Goal: Find specific page/section: Find specific page/section

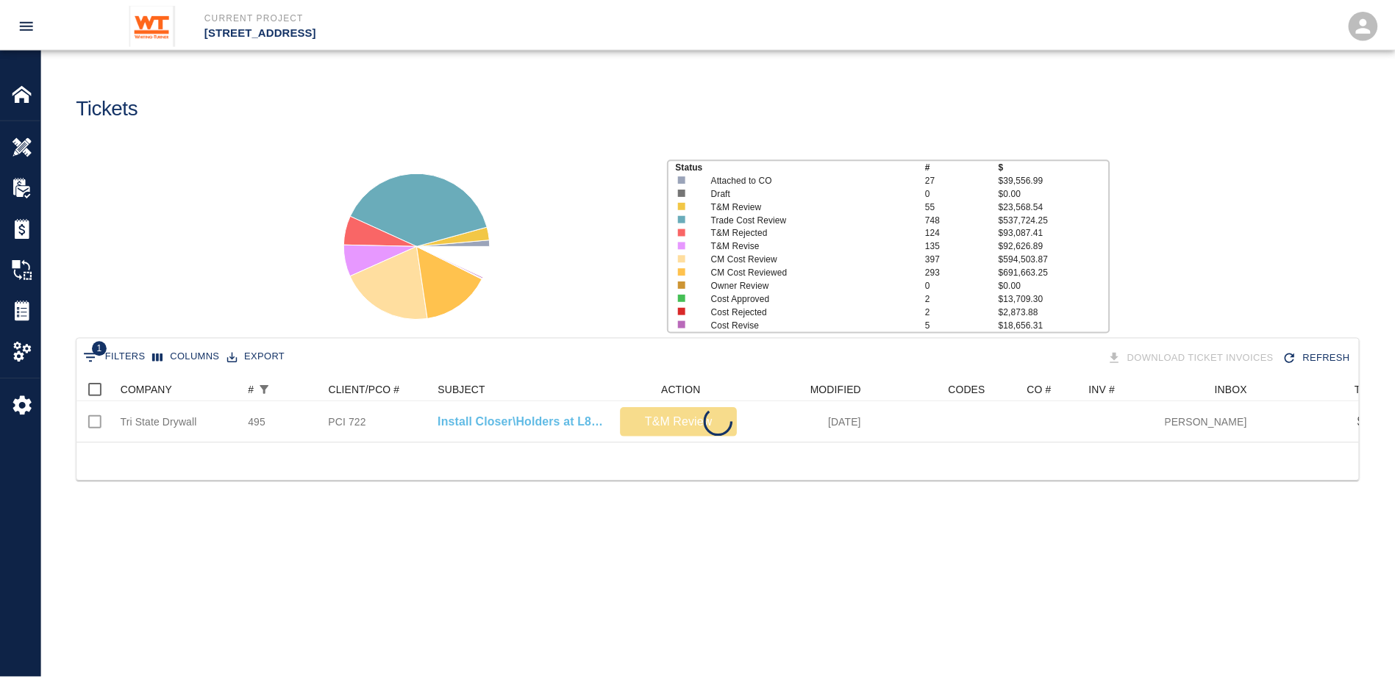
scroll to position [65, 1281]
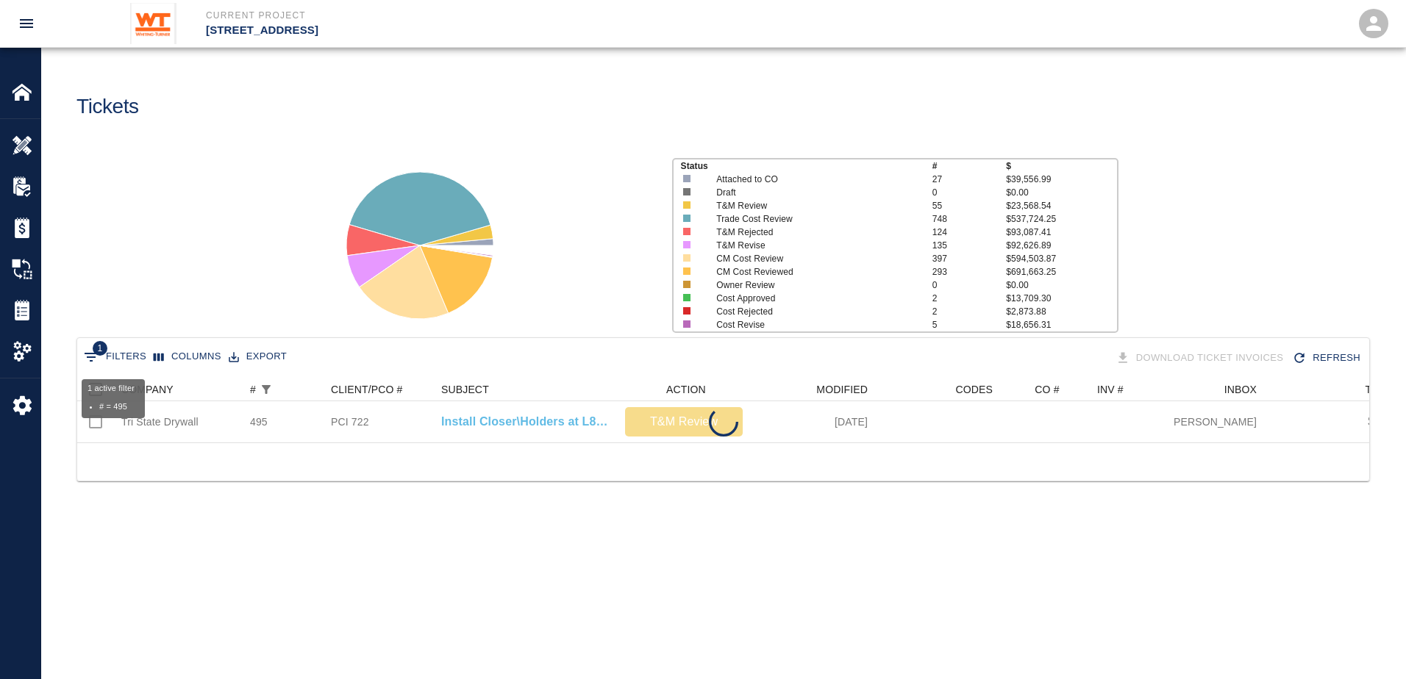
click at [119, 350] on button "1 Filters" at bounding box center [115, 358] width 70 height 24
select select "number"
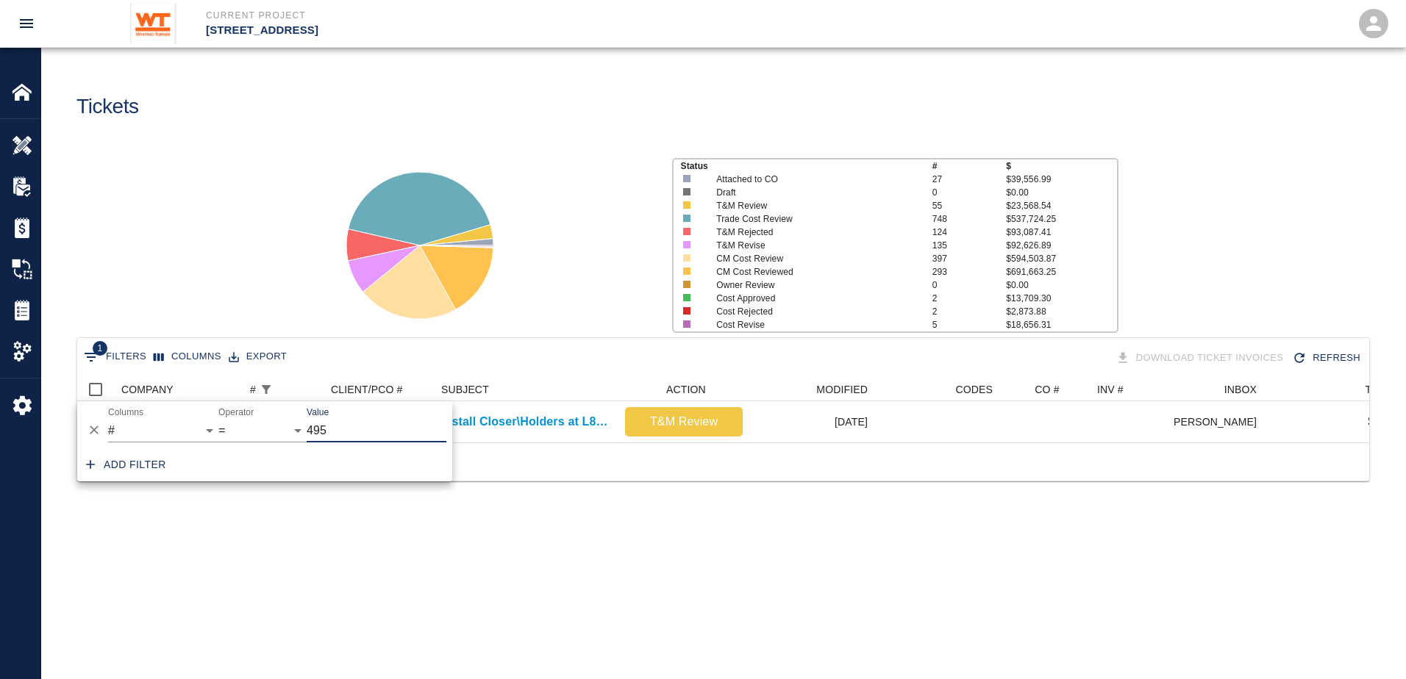
click at [356, 427] on input "495" at bounding box center [377, 431] width 140 height 24
type input "4"
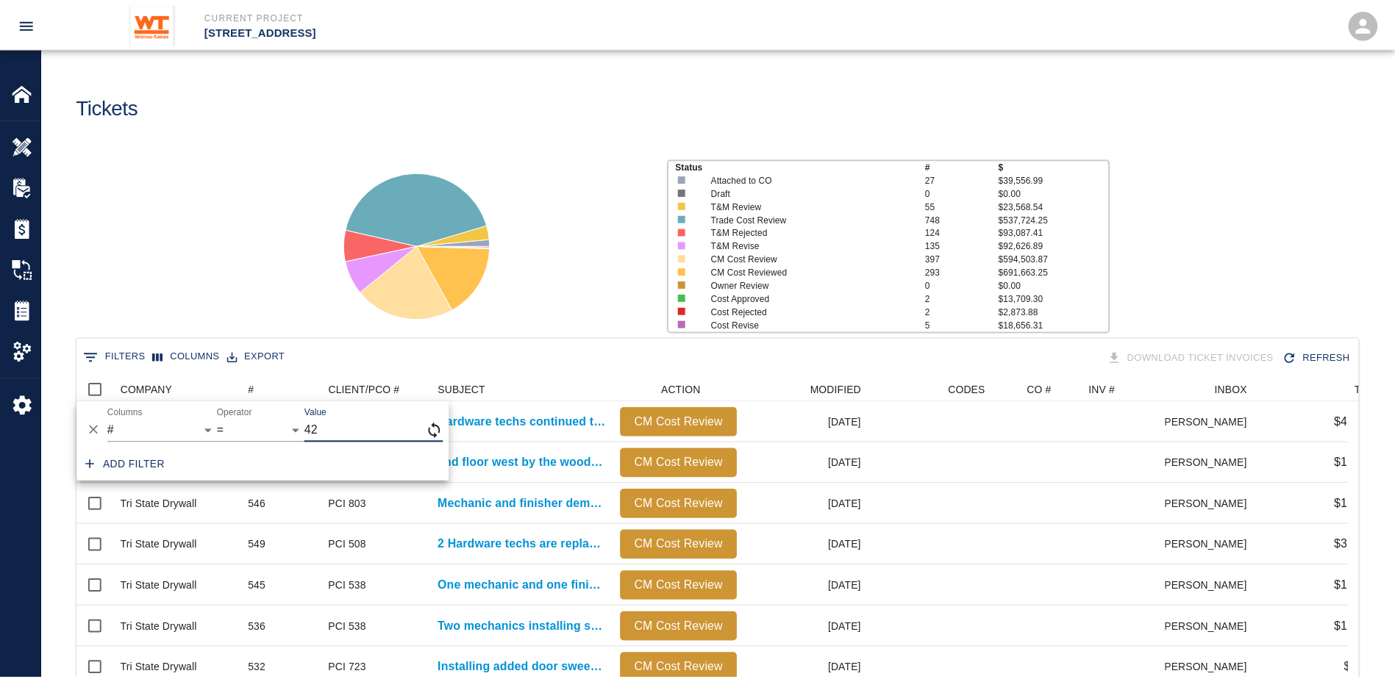
scroll to position [12, 12]
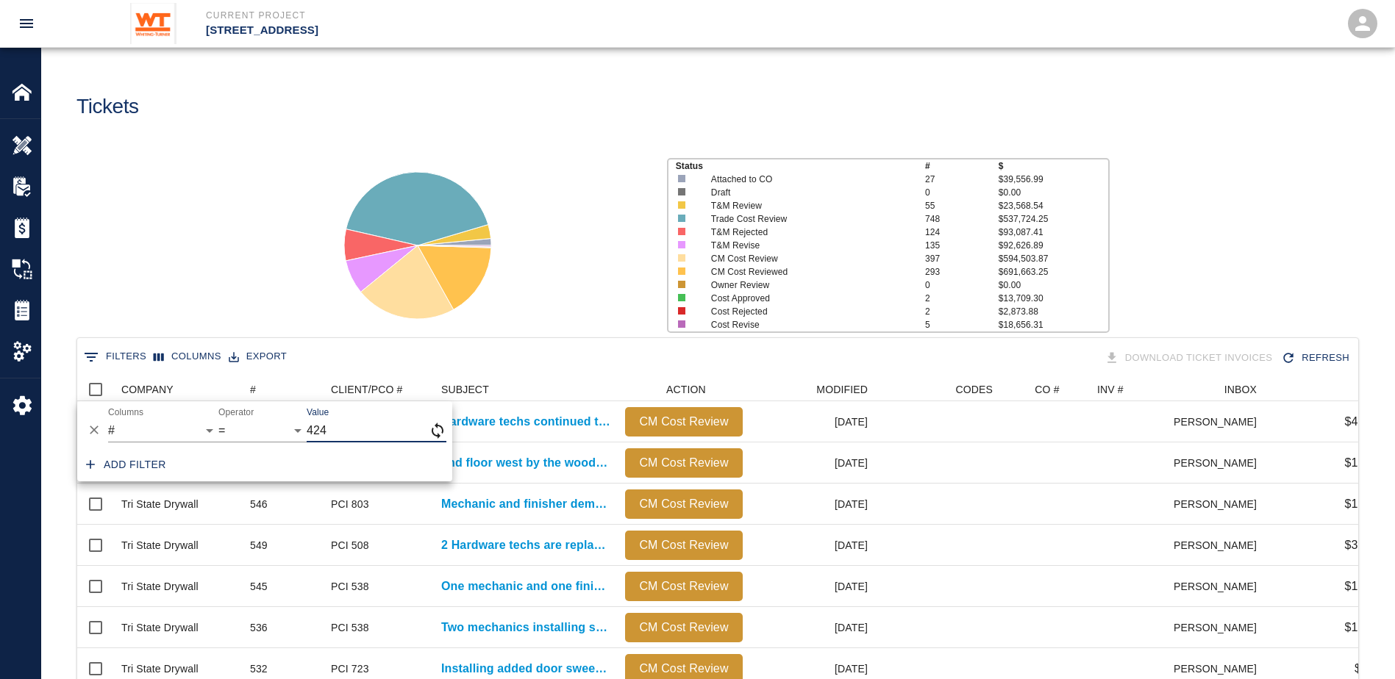
type input "424"
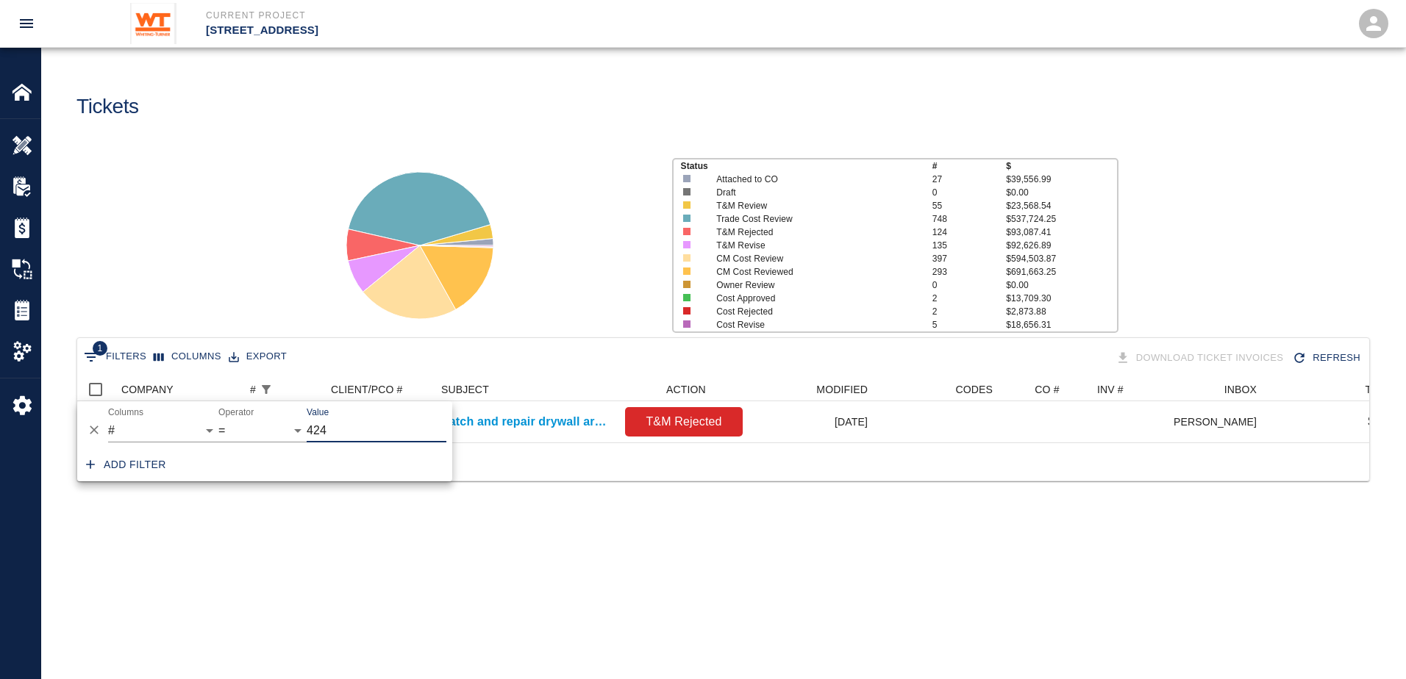
click at [543, 606] on main "Tickets Status # $ Attached to CO 27 $39,556.99 Draft 0 $0.00 T&M Review 55 $23…" at bounding box center [723, 339] width 1364 height 679
drag, startPoint x: 500, startPoint y: 468, endPoint x: 534, endPoint y: 460, distance: 34.6
click at [534, 460] on div at bounding box center [723, 462] width 1292 height 38
drag, startPoint x: 524, startPoint y: 454, endPoint x: 542, endPoint y: 449, distance: 18.9
click at [542, 443] on div "Tri State Drywall 424 INT 174 Patch and repair drywall around vents and diffuse…" at bounding box center [723, 421] width 1292 height 41
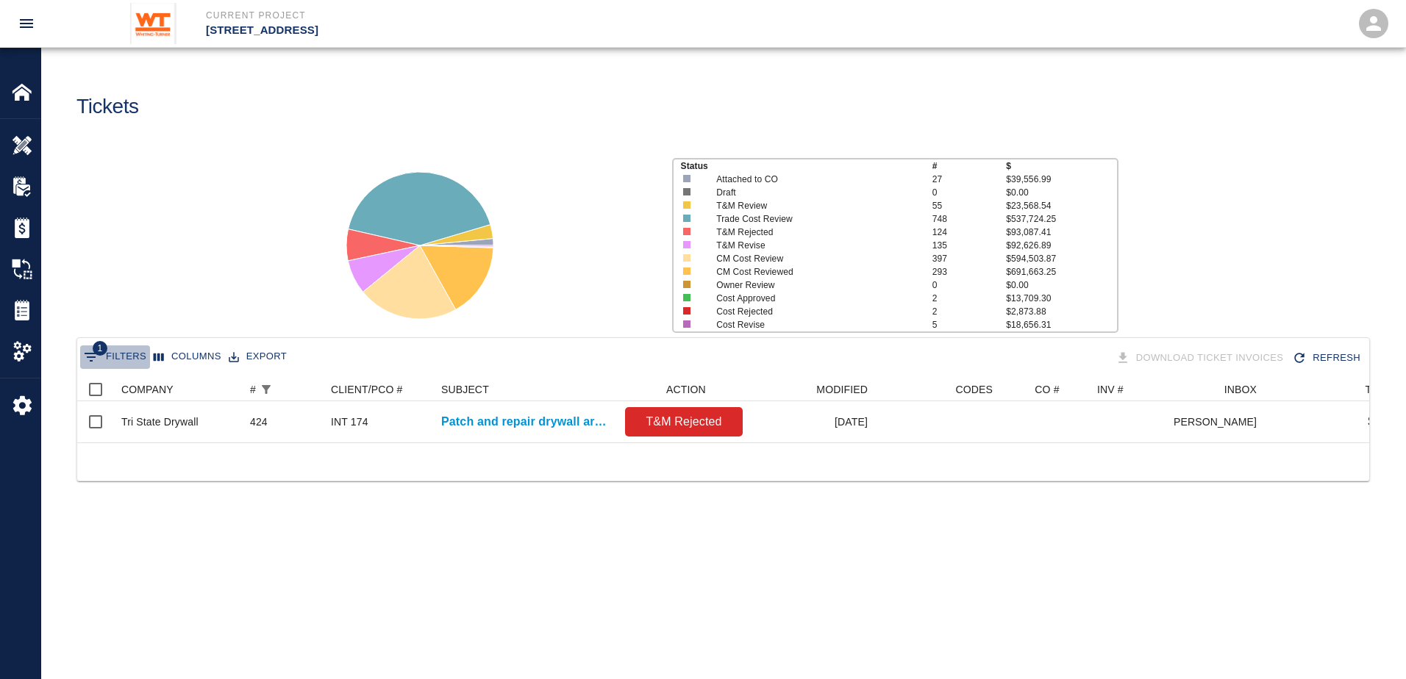
click at [129, 358] on button "1 Filters" at bounding box center [115, 358] width 70 height 24
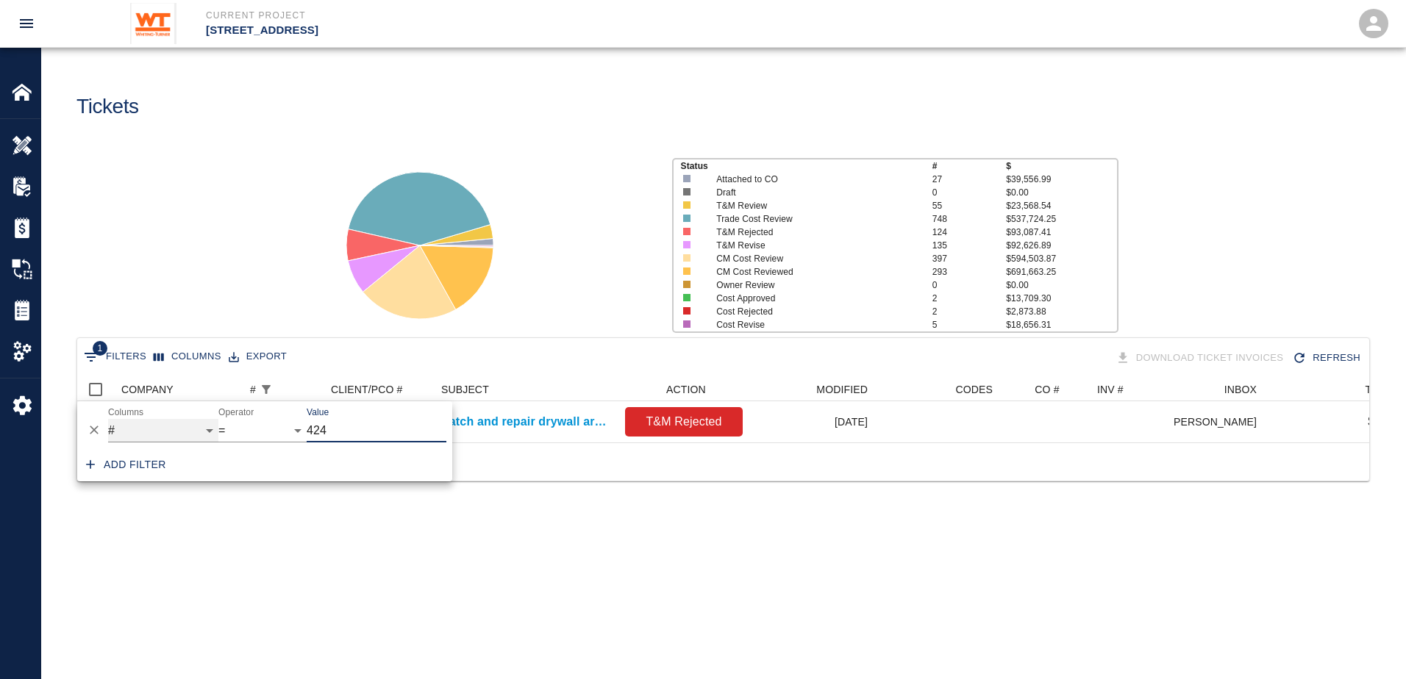
click at [174, 434] on select "COMPANY ID # CLIENT/PCO # SUBJECT DESCRIPTION ACTION WORK MODIFIED CREATED CODE…" at bounding box center [163, 431] width 110 height 24
click at [108, 419] on select "COMPANY ID # CLIENT/PCO # SUBJECT DESCRIPTION ACTION WORK MODIFIED CREATED CODE…" at bounding box center [163, 431] width 110 height 24
select select "pco_number"
select select "contains"
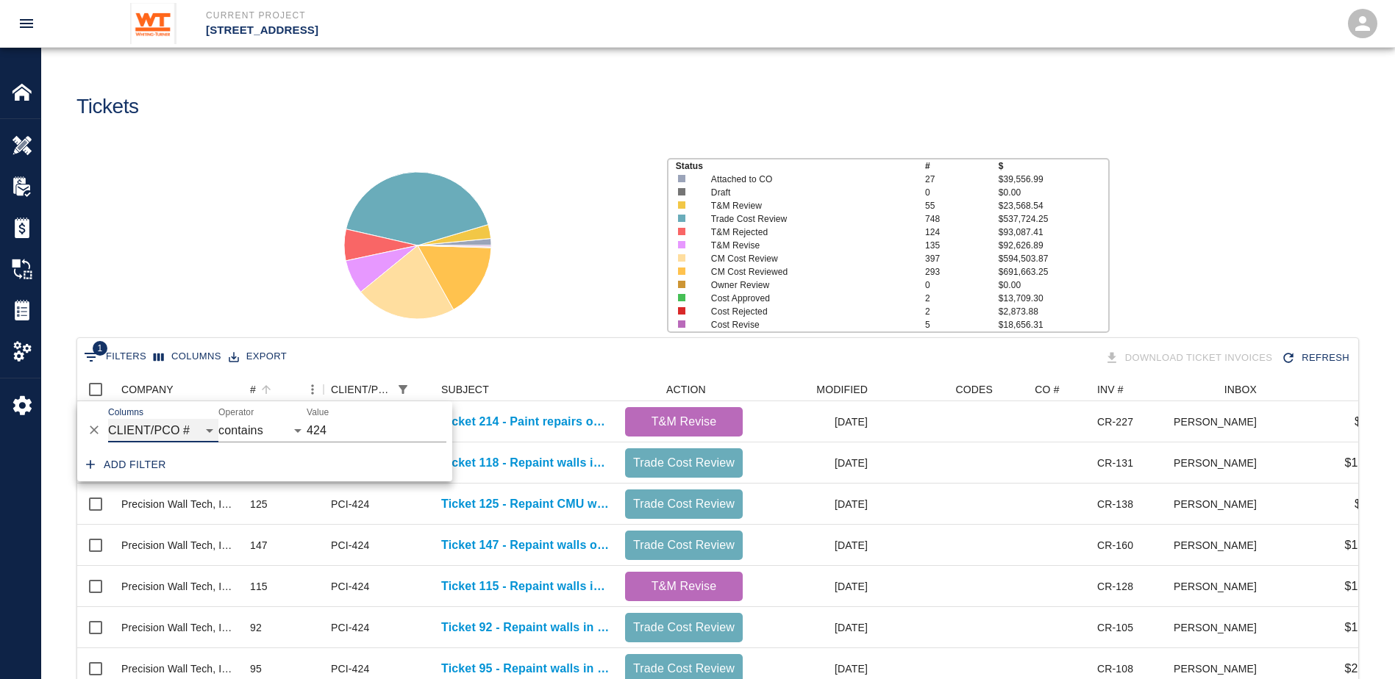
scroll to position [477, 1270]
click at [529, 282] on div at bounding box center [484, 240] width 341 height 196
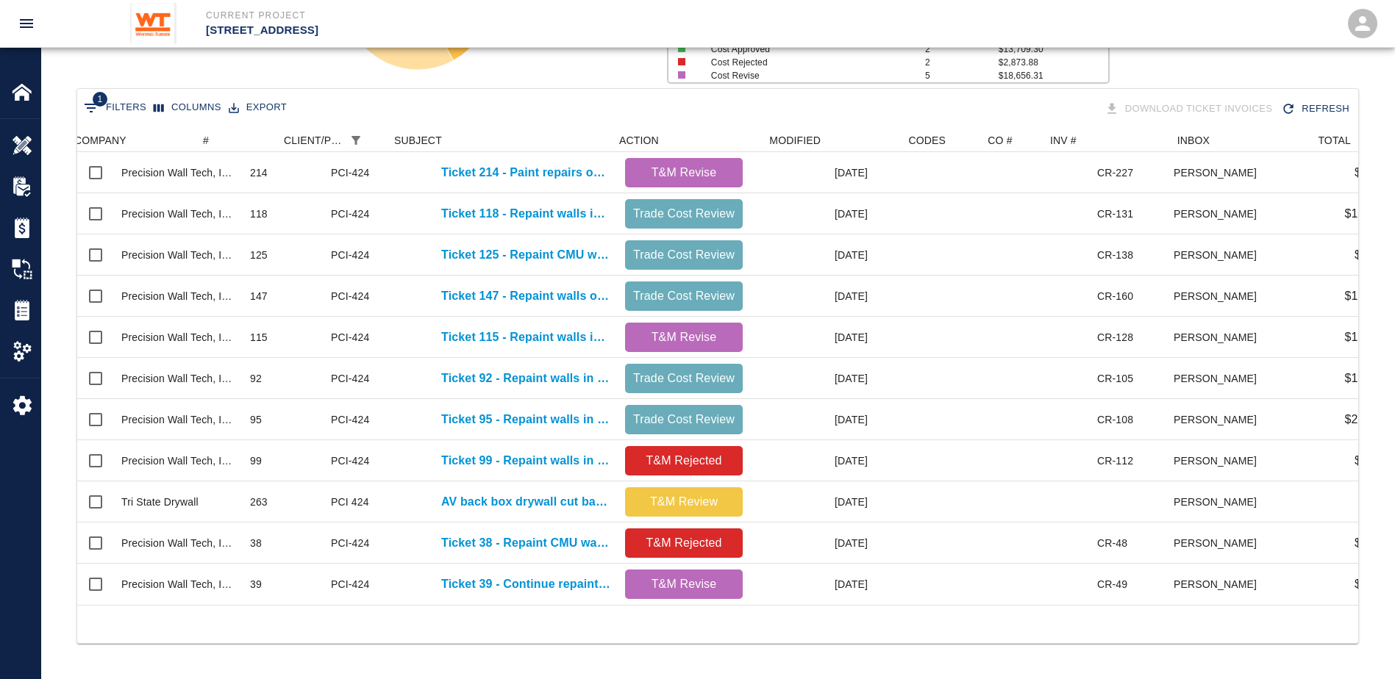
scroll to position [0, 47]
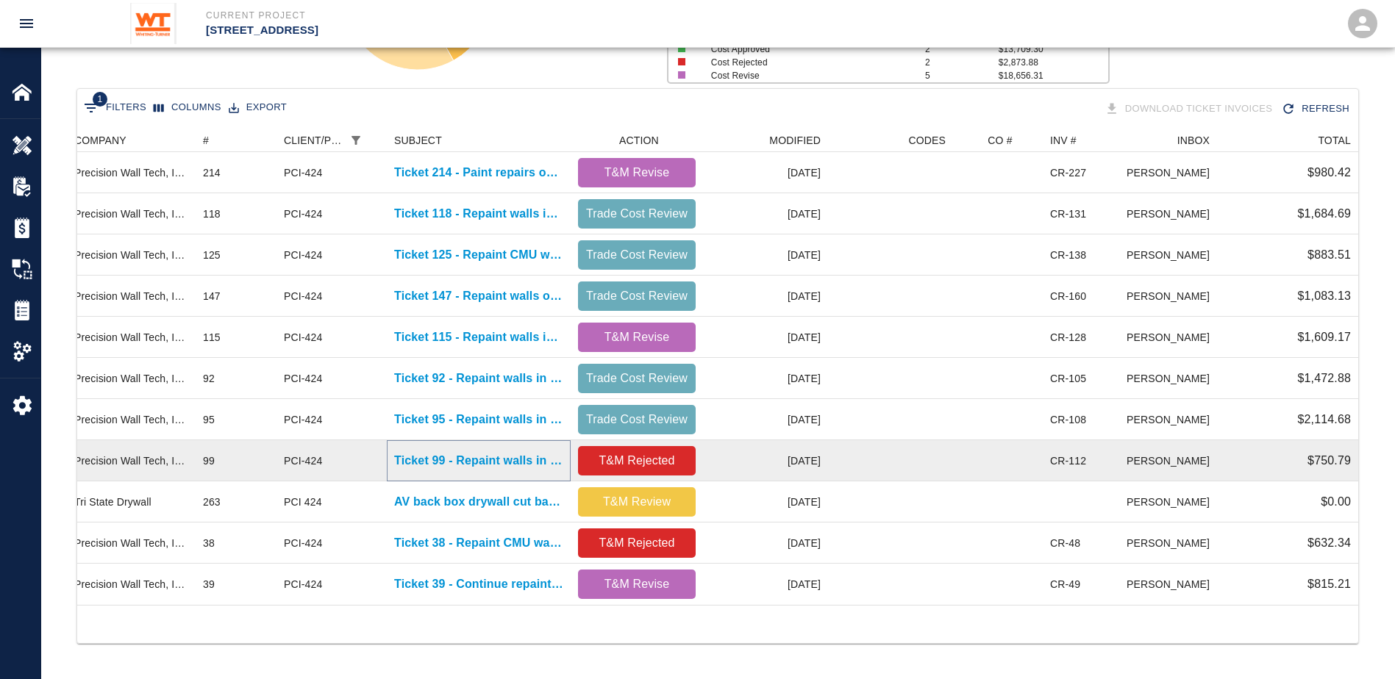
click at [465, 452] on p "Ticket 99 - Repaint walls in 2nd floor classrooms" at bounding box center [478, 461] width 169 height 18
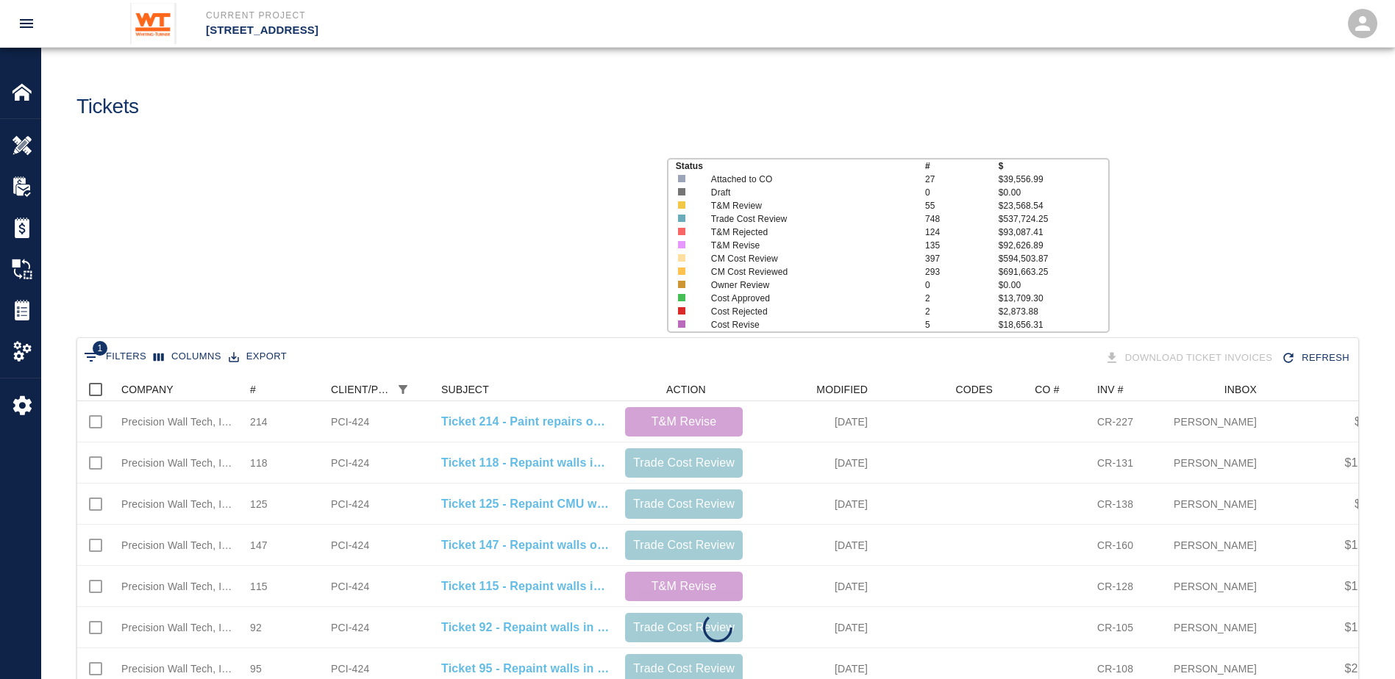
scroll to position [477, 1270]
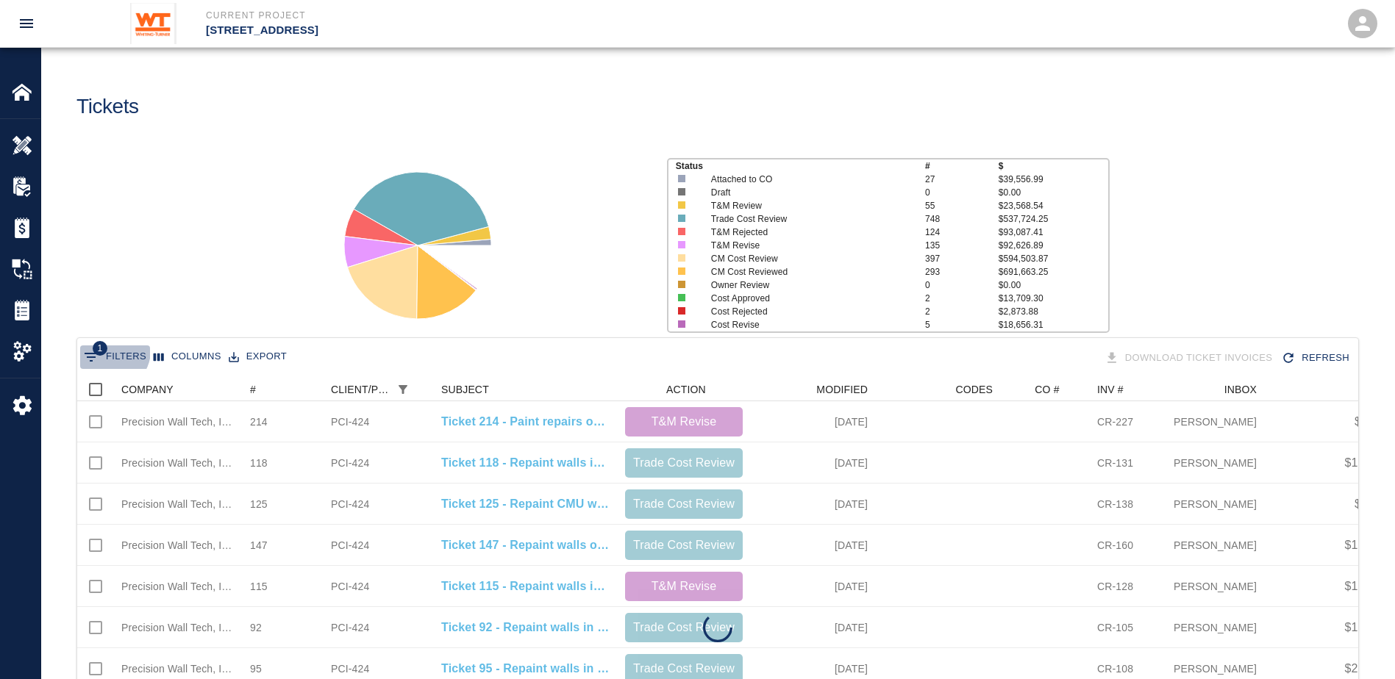
click at [109, 351] on button "1 Filters" at bounding box center [115, 358] width 70 height 24
select select "pco_number"
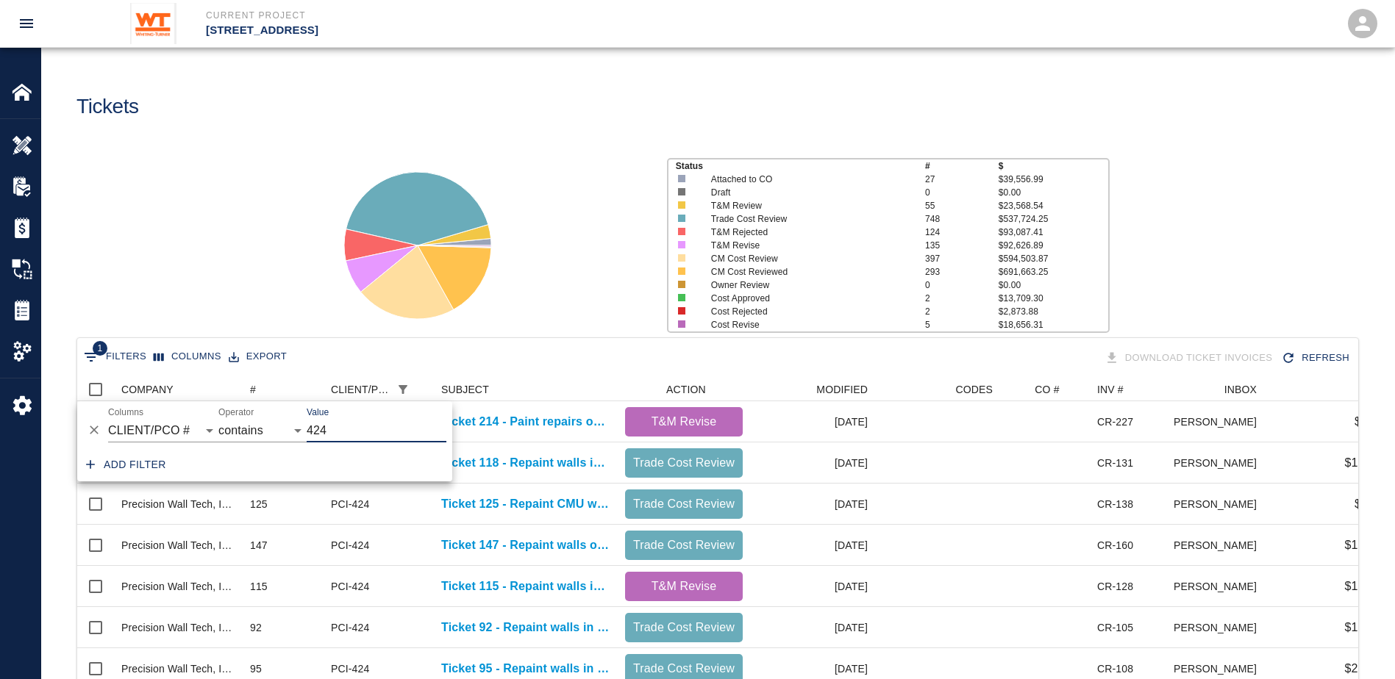
click at [330, 435] on input "424" at bounding box center [377, 431] width 140 height 24
type input "4"
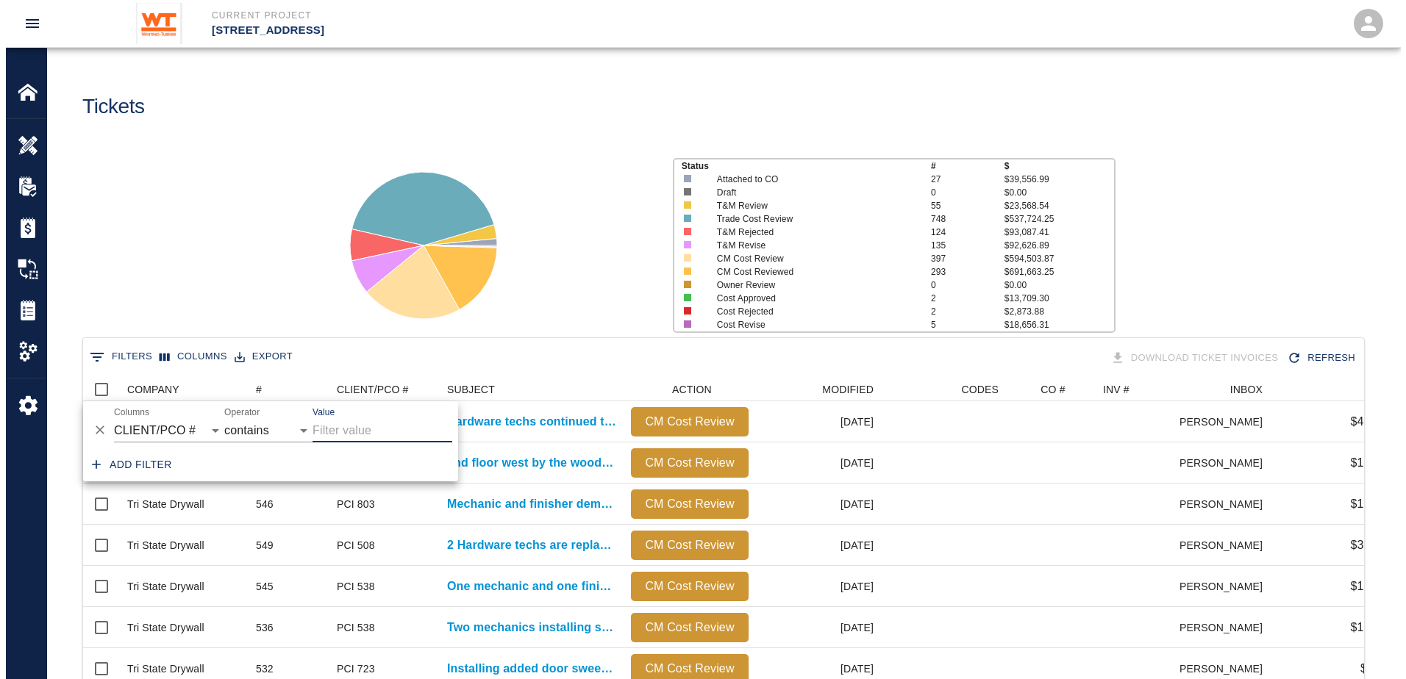
scroll to position [847, 1270]
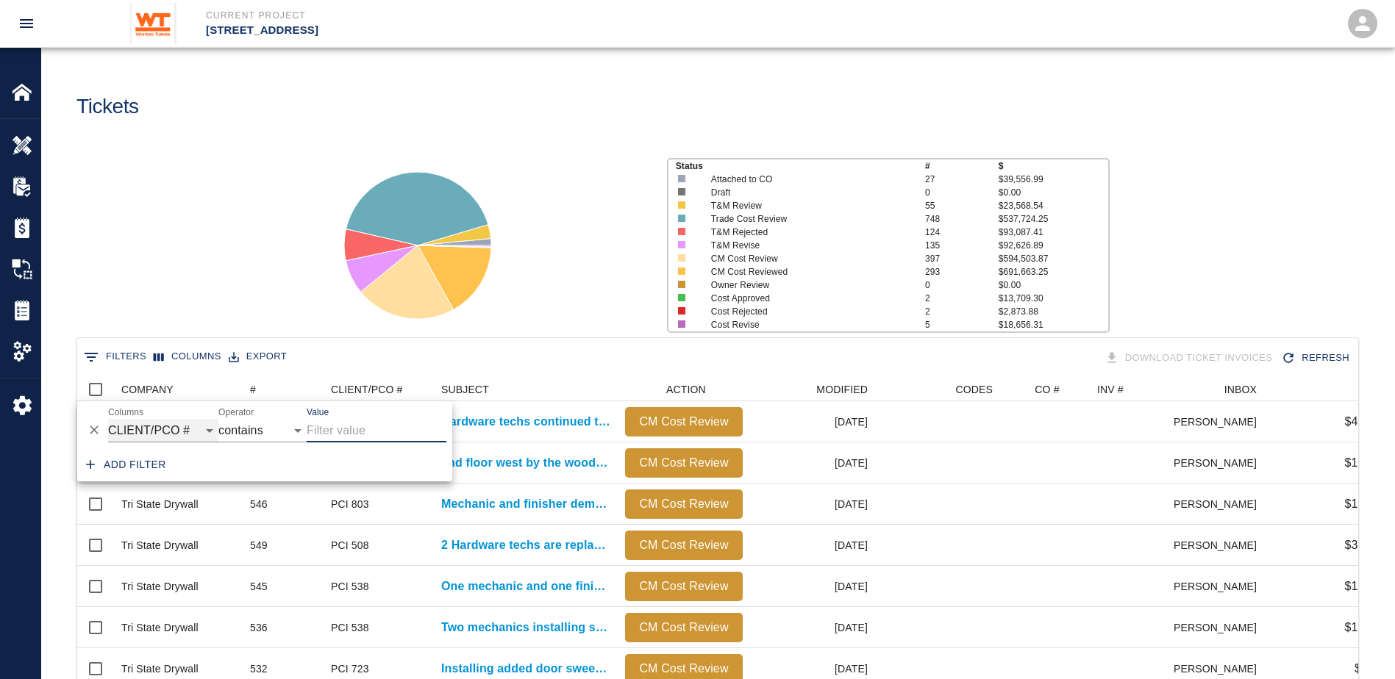
click at [160, 422] on select "COMPANY ID # CLIENT/PCO # SUBJECT DESCRIPTION ACTION WORK MODIFIED CREATED CODE…" at bounding box center [163, 431] width 110 height 24
click at [108, 419] on select "COMPANY ID # CLIENT/PCO # SUBJECT DESCRIPTION ACTION WORK MODIFIED CREATED CODE…" at bounding box center [163, 431] width 110 height 24
select select "number"
select select "="
click at [329, 432] on input "Value" at bounding box center [377, 431] width 140 height 24
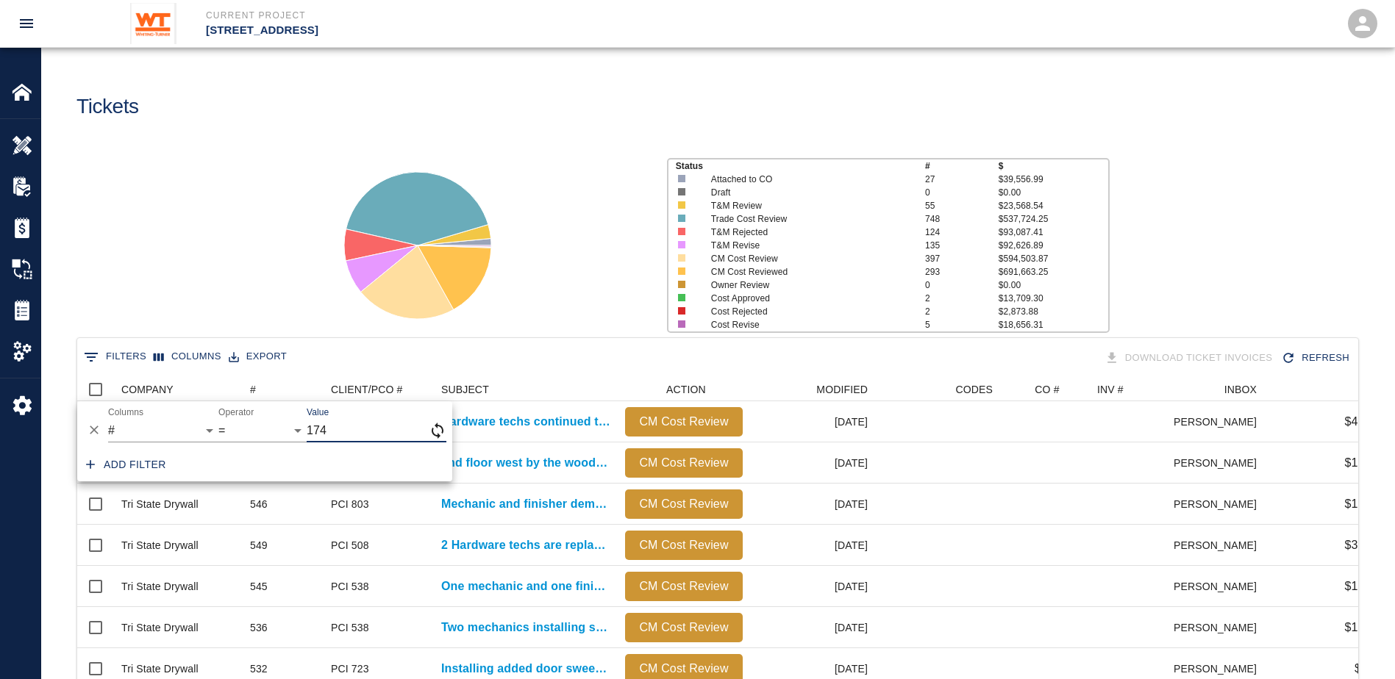
type input "174"
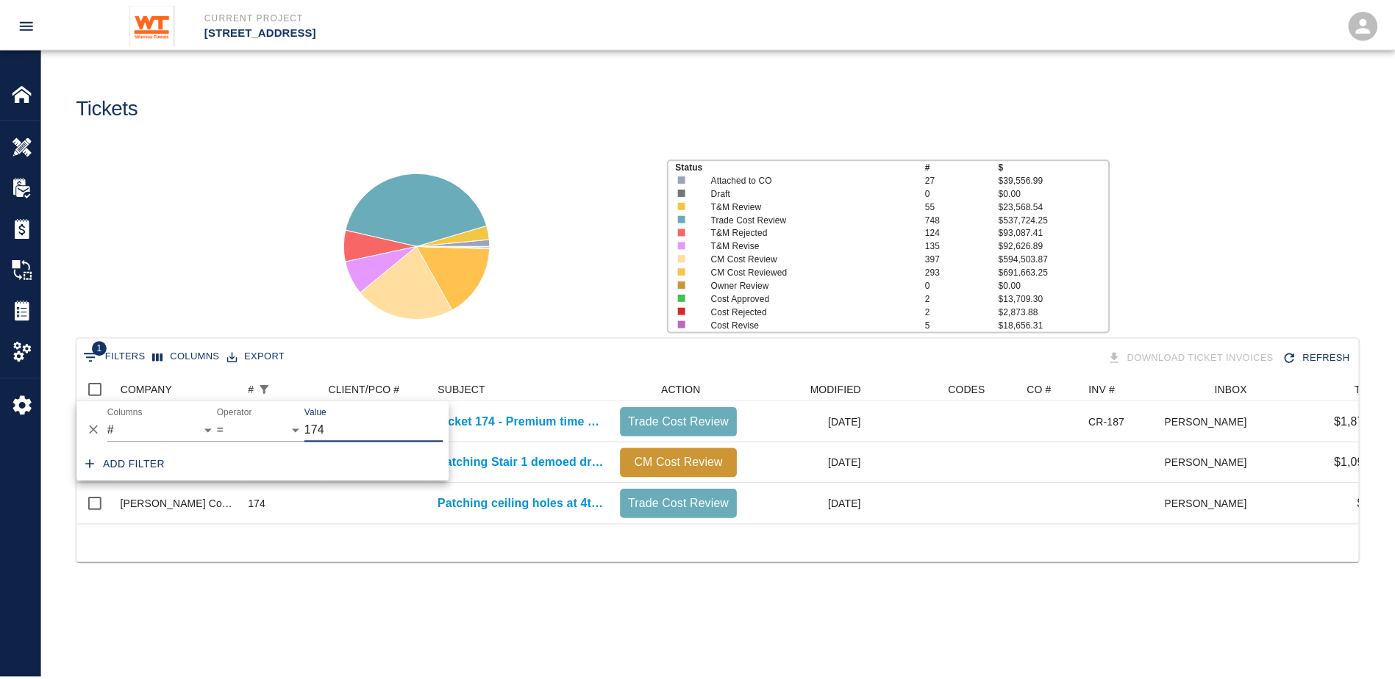
scroll to position [12, 12]
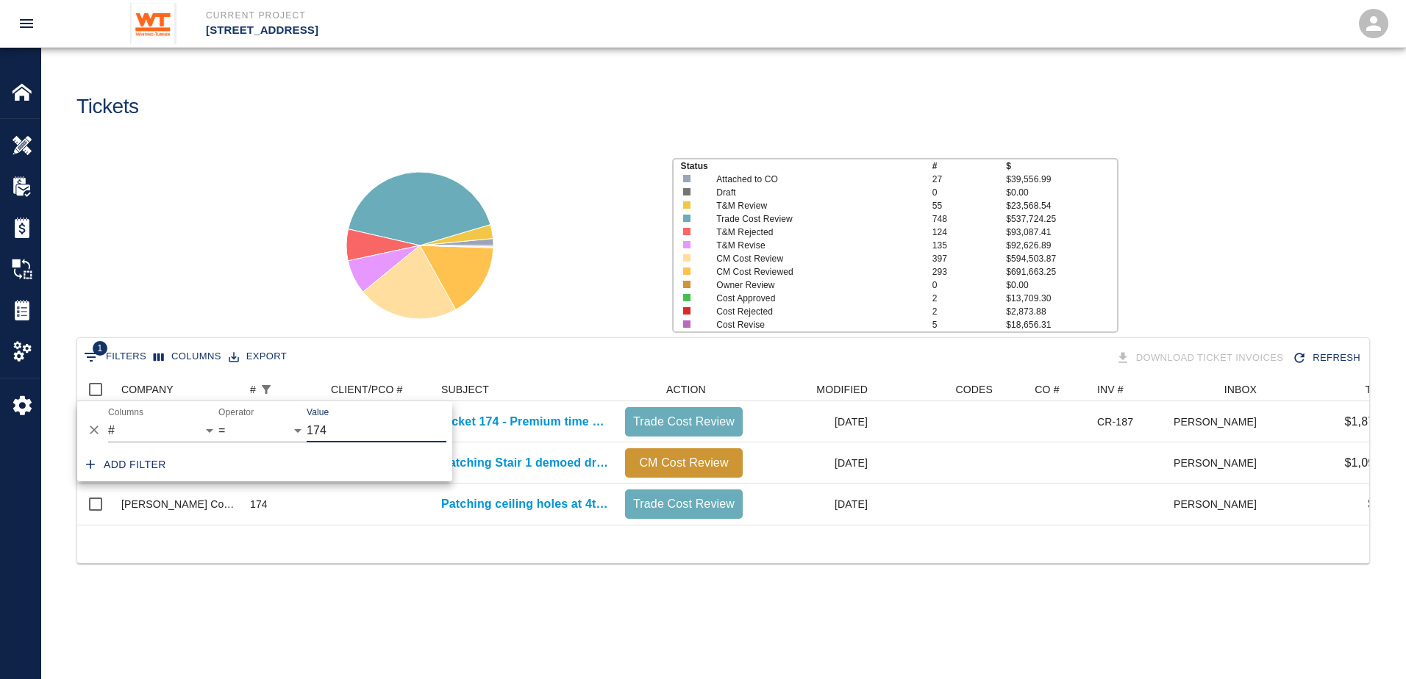
click at [521, 563] on div at bounding box center [723, 544] width 1292 height 38
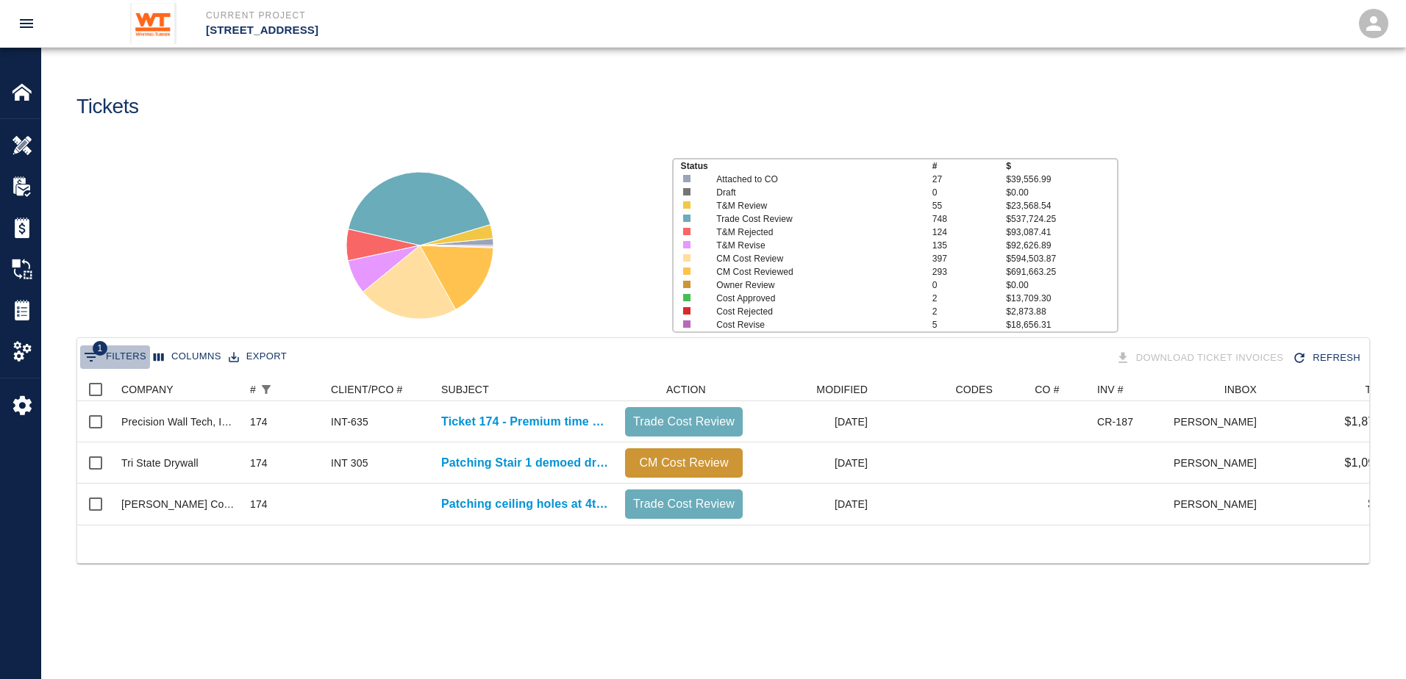
click at [128, 359] on button "1 Filters" at bounding box center [115, 358] width 70 height 24
select select "number"
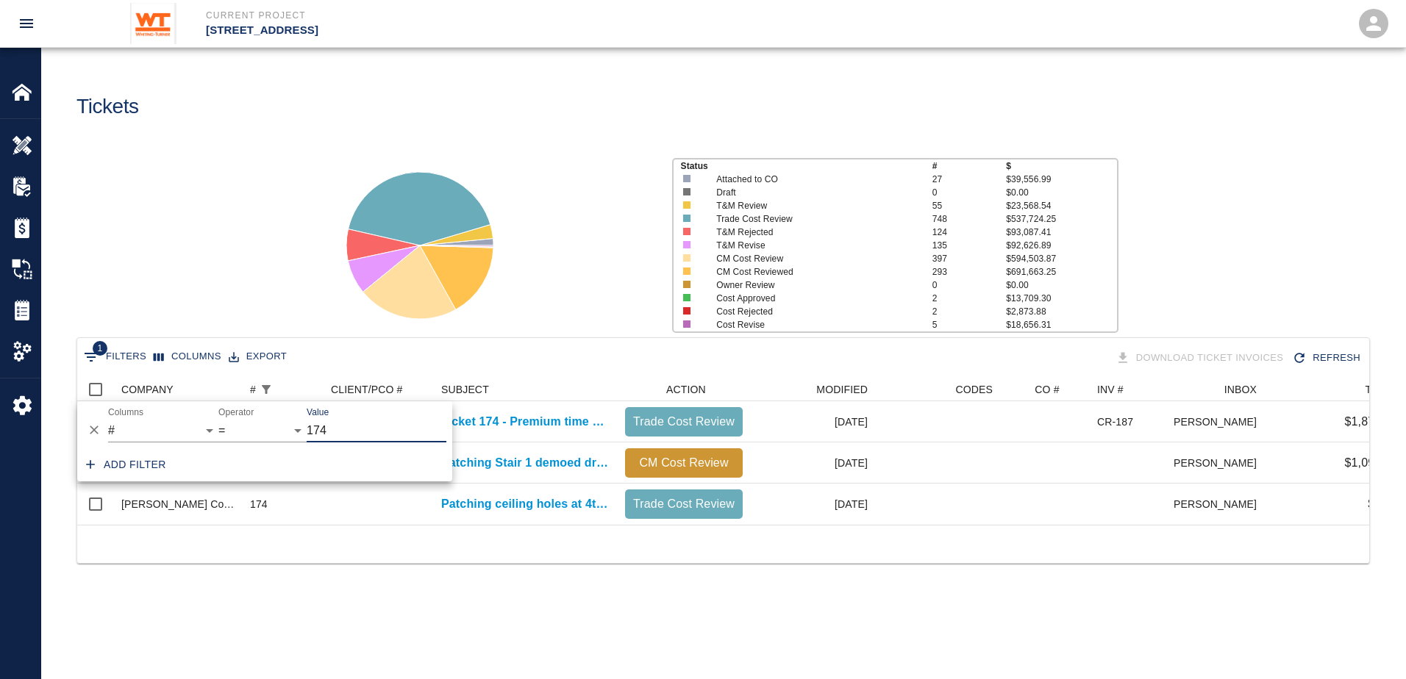
click at [338, 440] on input "174" at bounding box center [377, 431] width 140 height 24
type input "186"
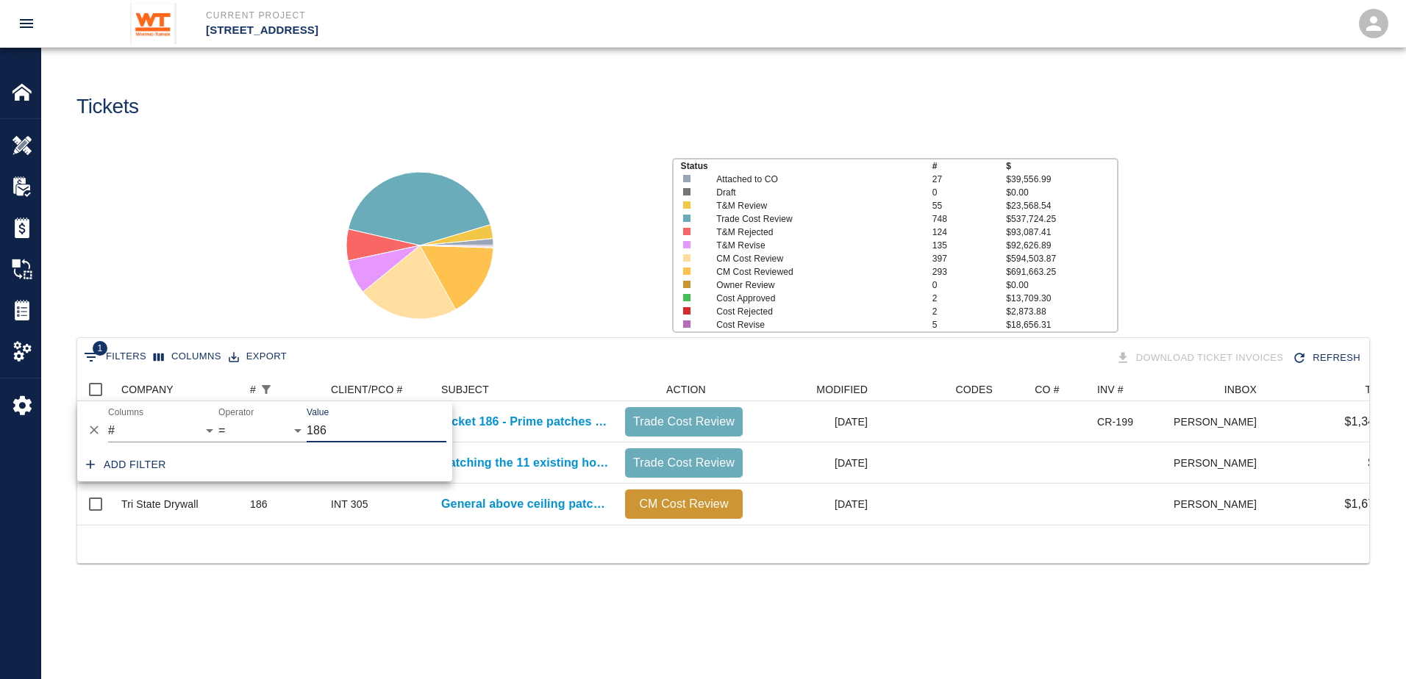
click at [468, 591] on div "1 Filters Columns Export Download Ticket Invoices Refresh COMPANY # CLIENT/PCO …" at bounding box center [723, 469] width 1364 height 263
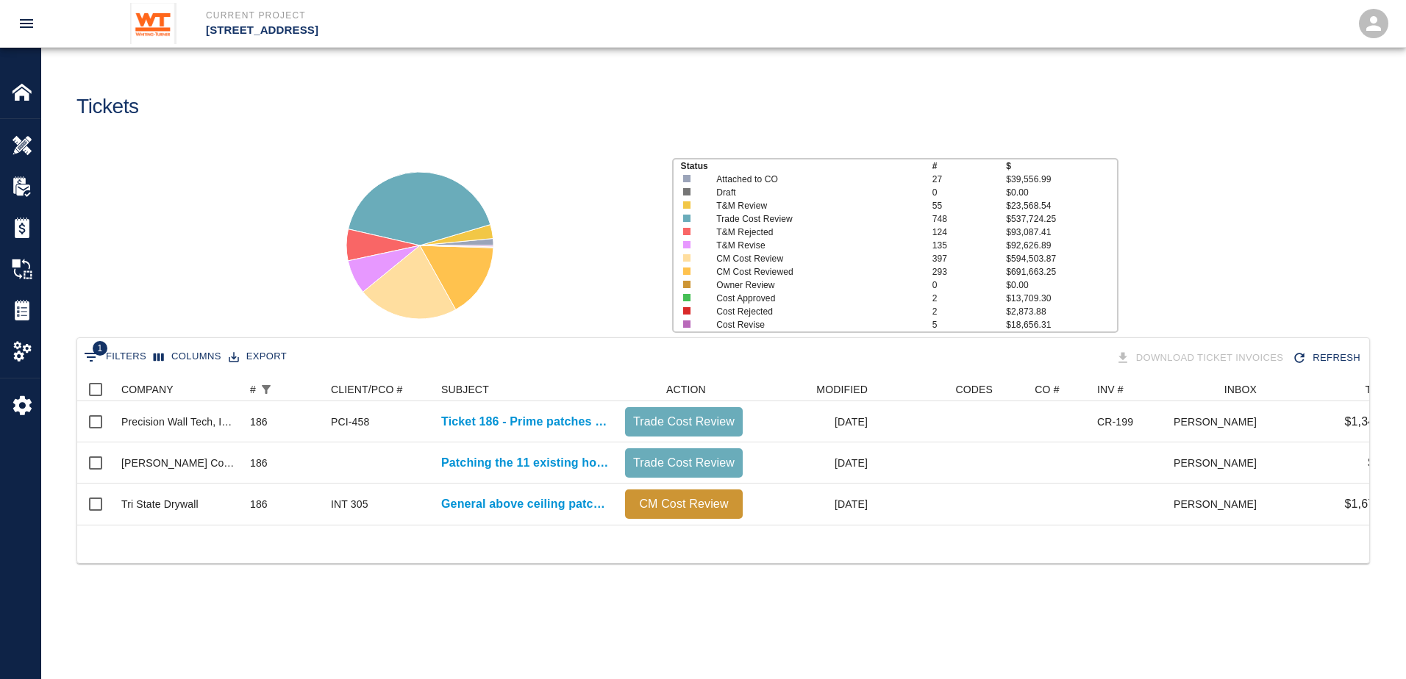
click at [133, 351] on button "1 Filters" at bounding box center [115, 358] width 70 height 24
select select "number"
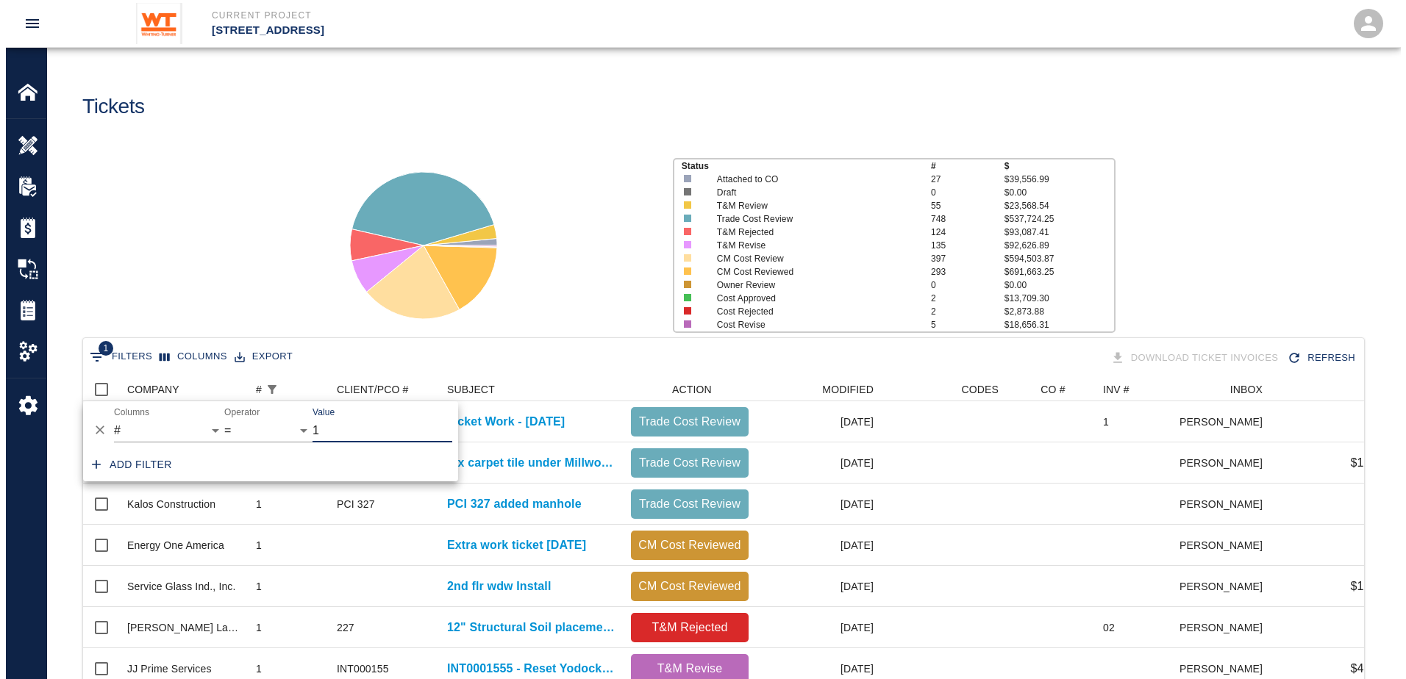
scroll to position [765, 1270]
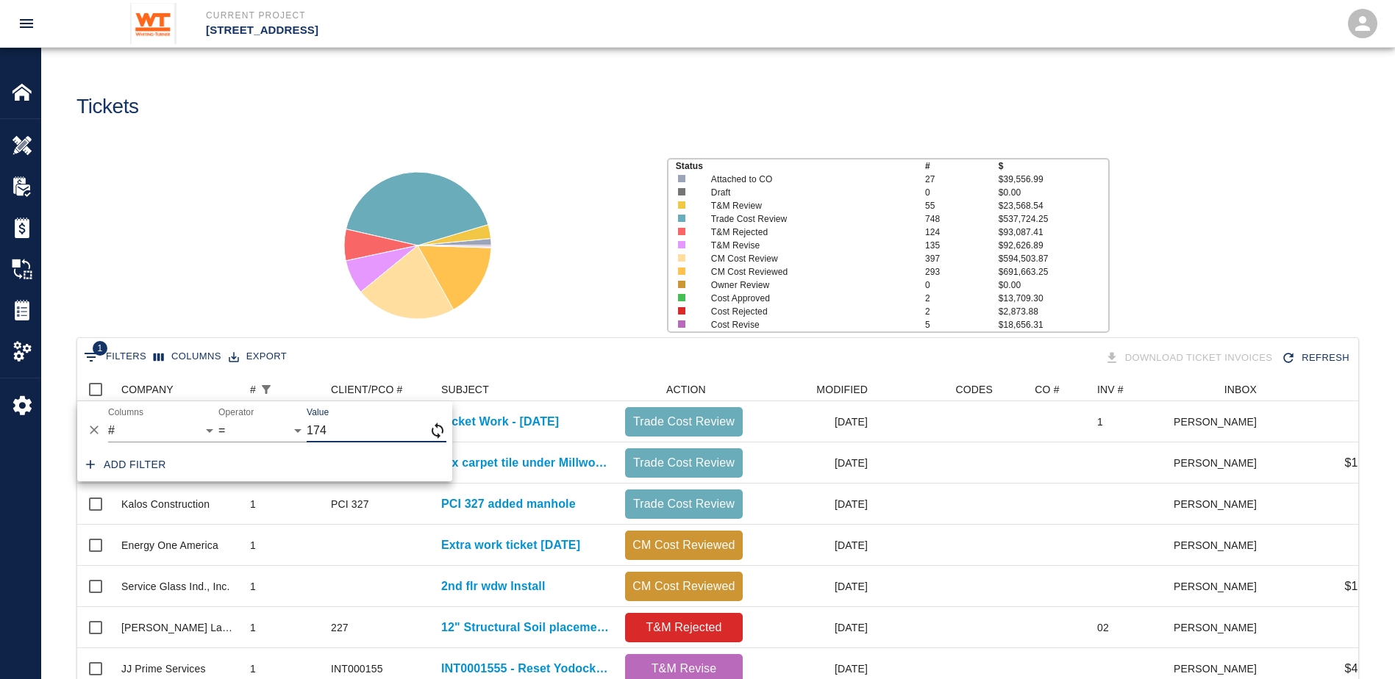
type input "174"
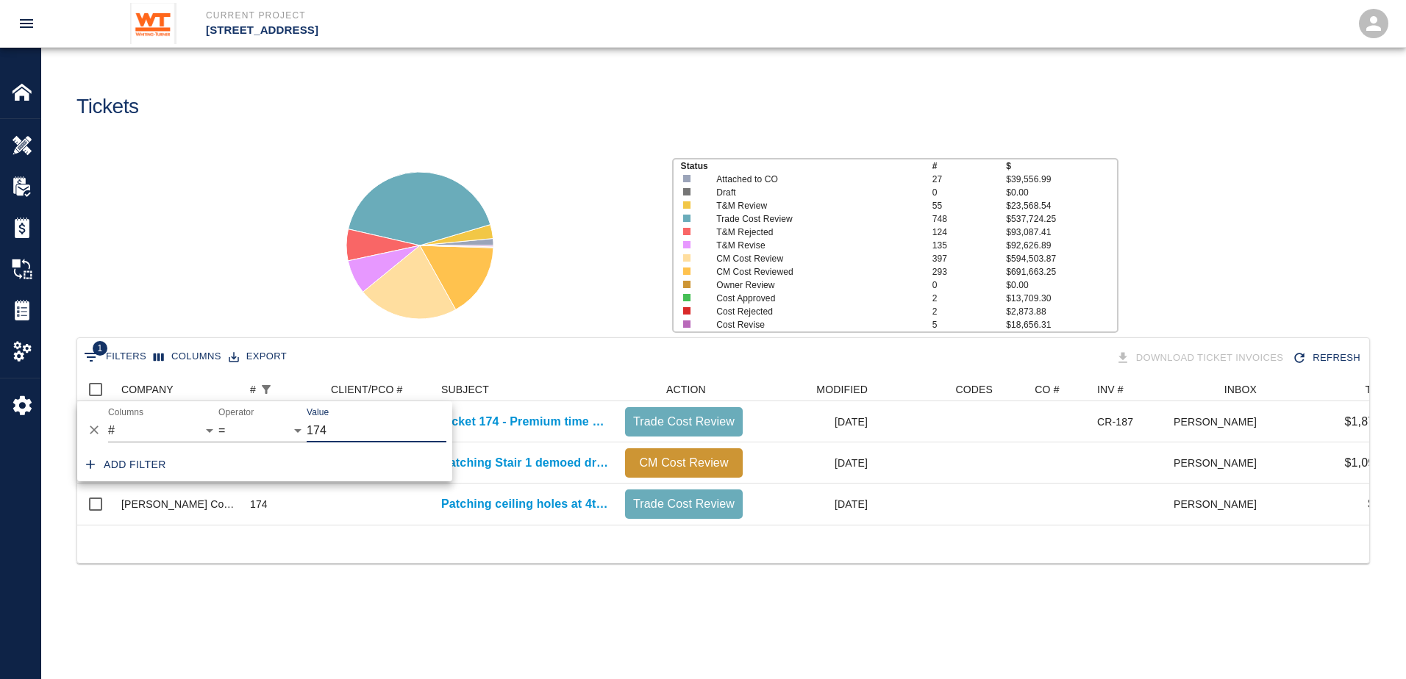
scroll to position [12, 12]
click at [506, 321] on icon at bounding box center [420, 246] width 184 height 184
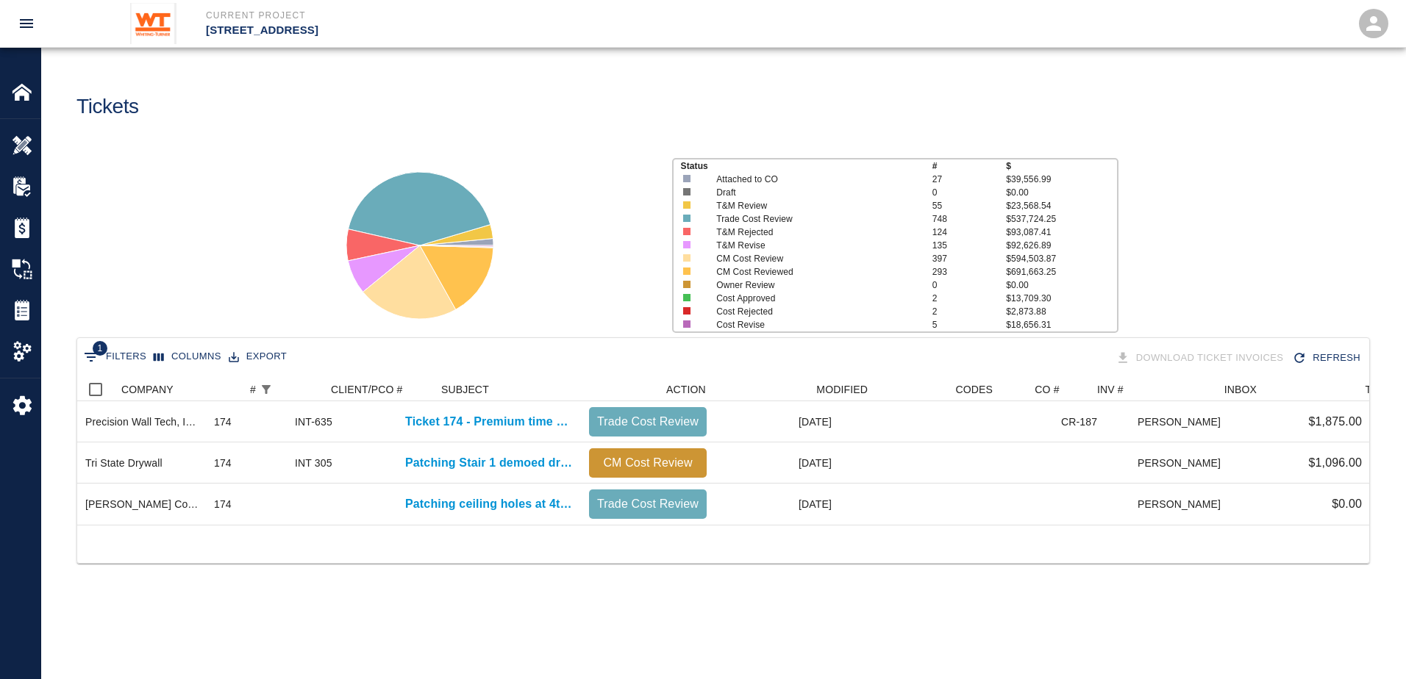
scroll to position [0, 0]
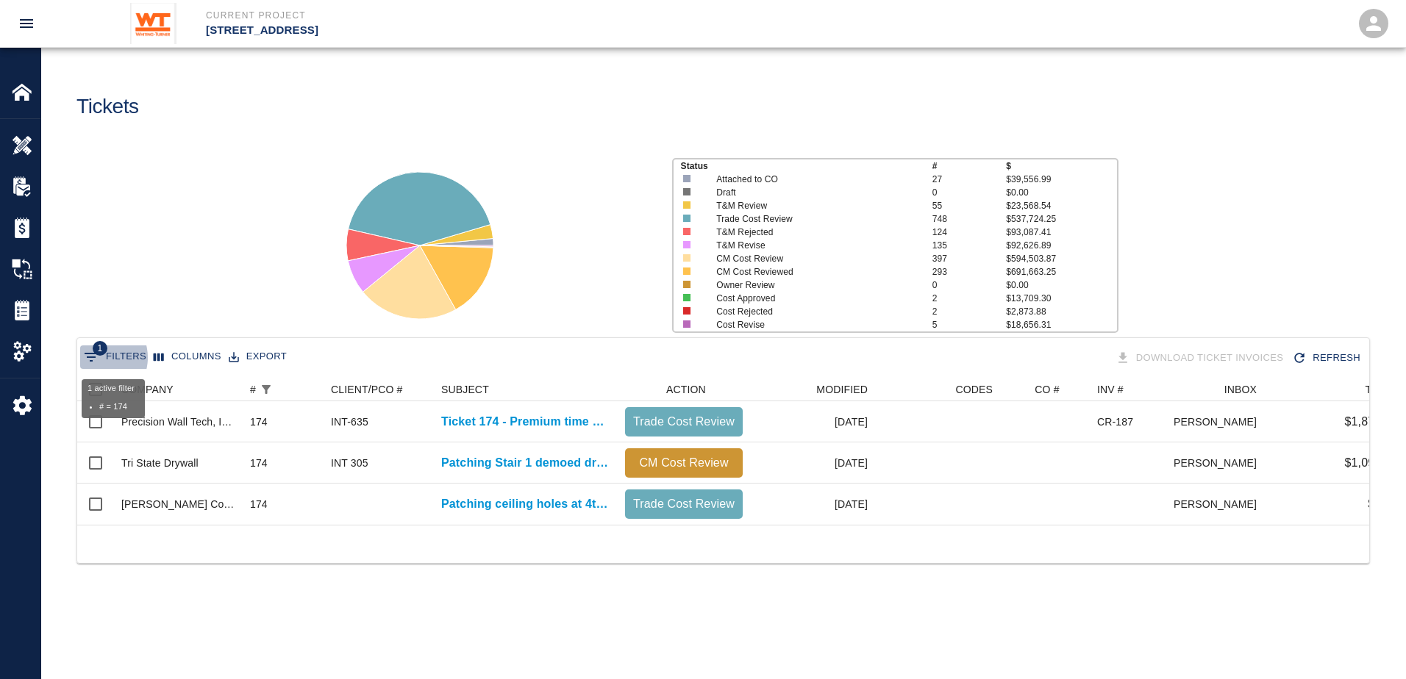
click at [99, 358] on icon "Show filters" at bounding box center [91, 358] width 18 height 18
select select "number"
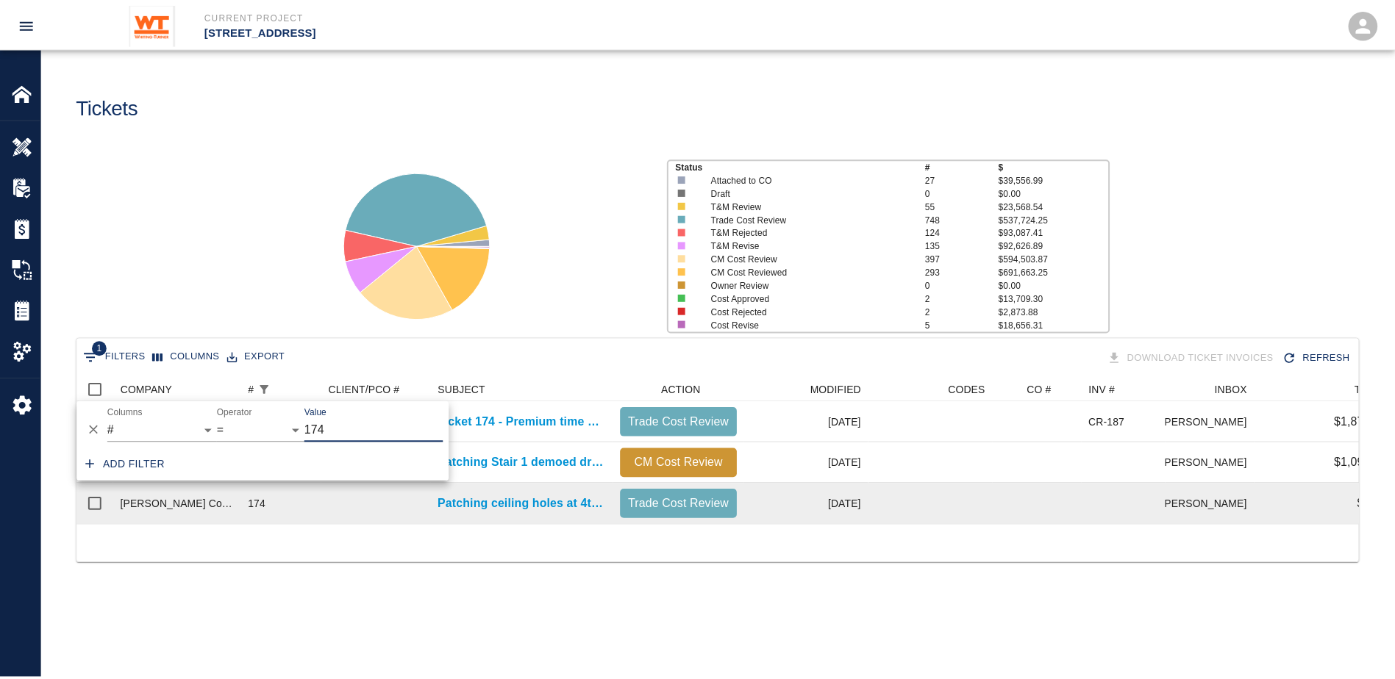
scroll to position [147, 1281]
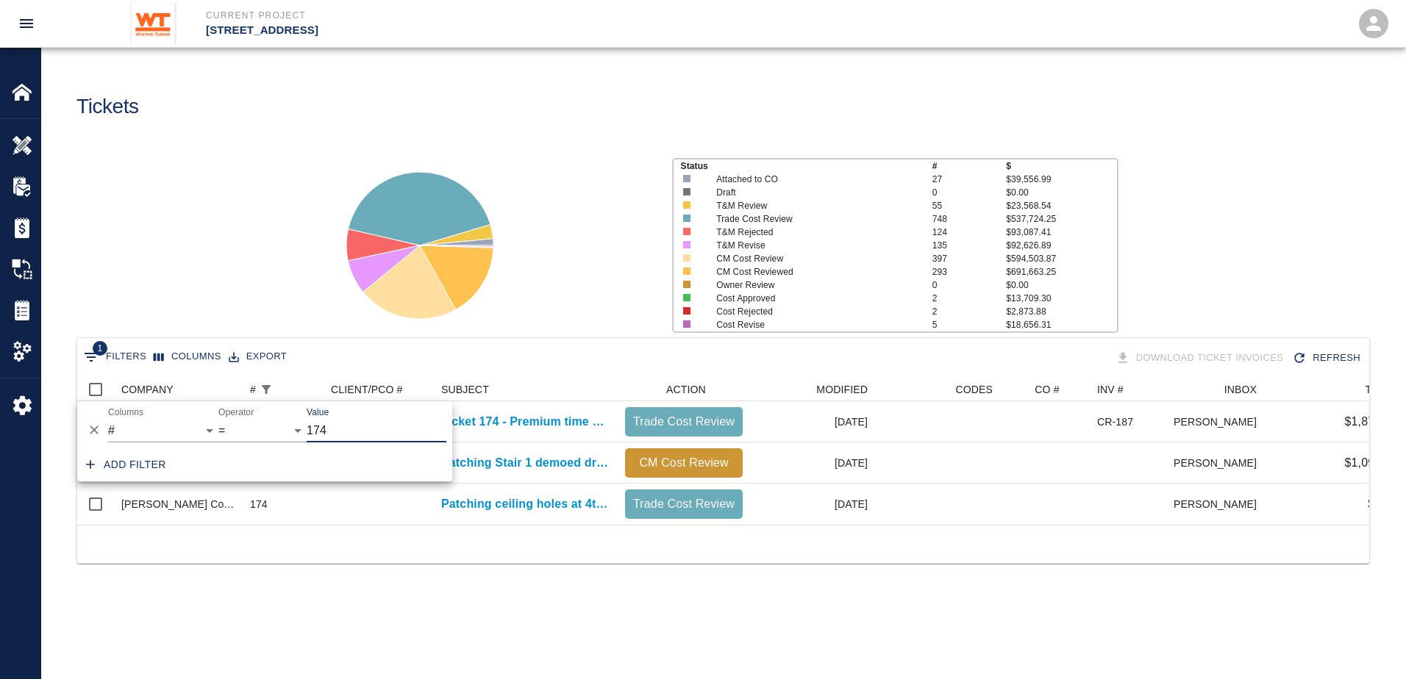
click at [381, 440] on input "174" at bounding box center [377, 431] width 140 height 24
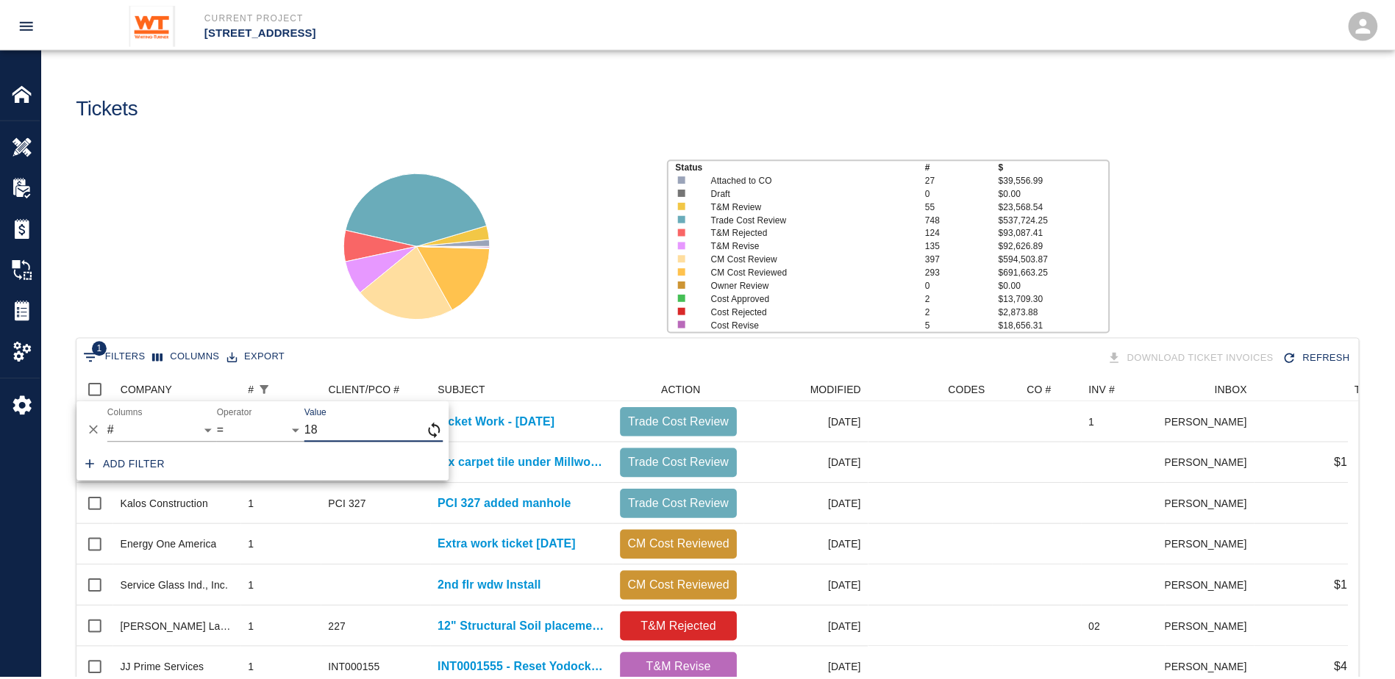
scroll to position [12, 12]
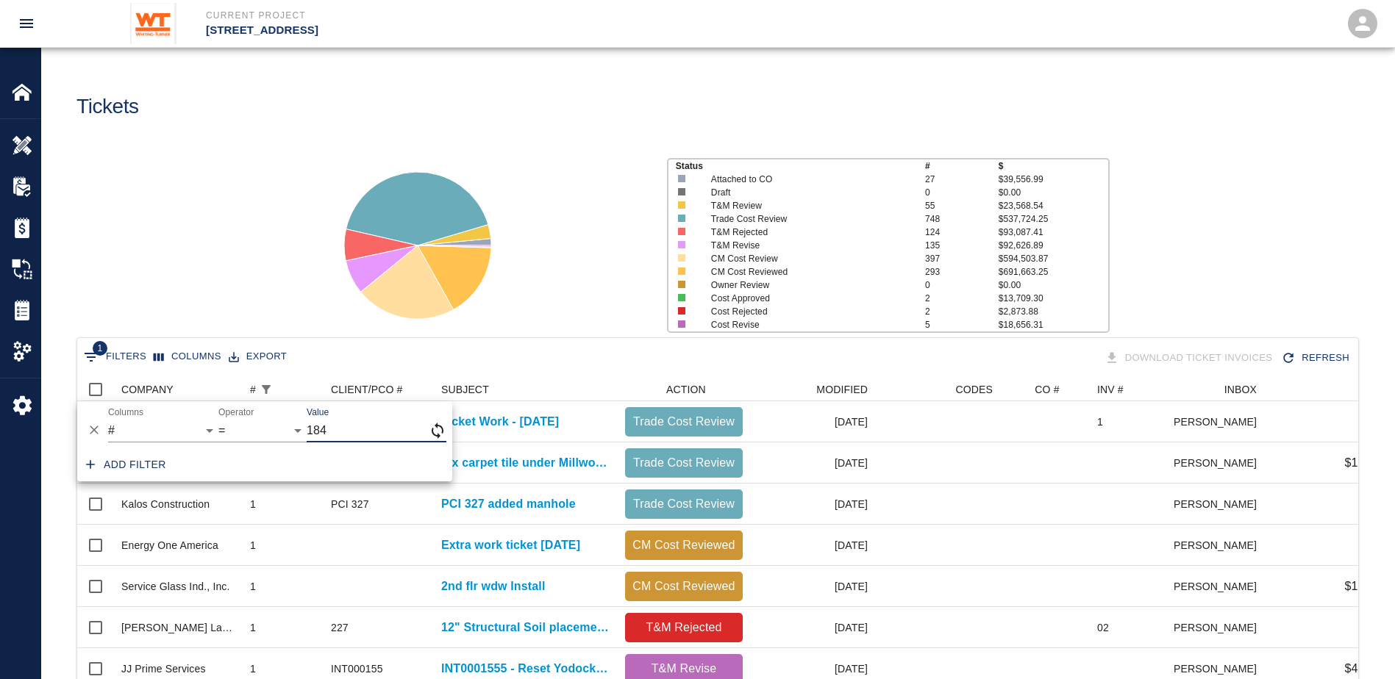
type input "184"
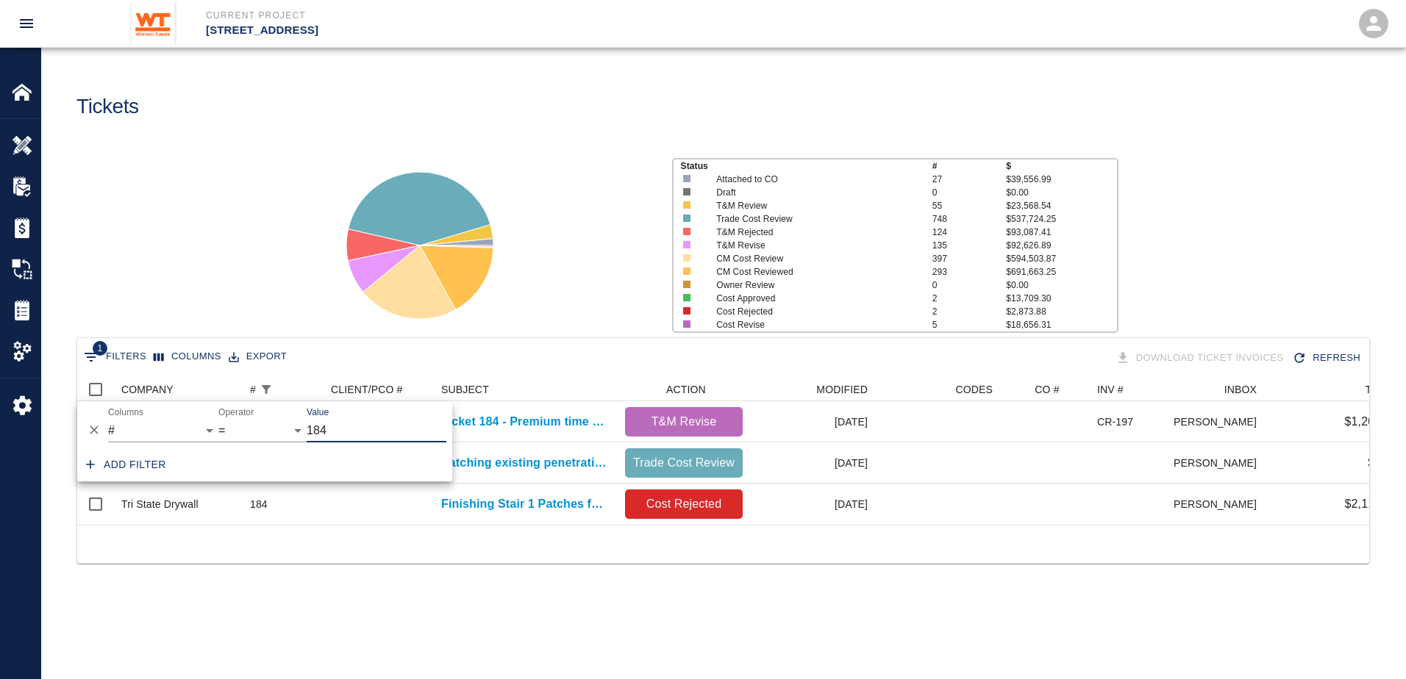
click at [511, 563] on div at bounding box center [723, 544] width 1292 height 38
